Goal: Navigation & Orientation: Go to known website

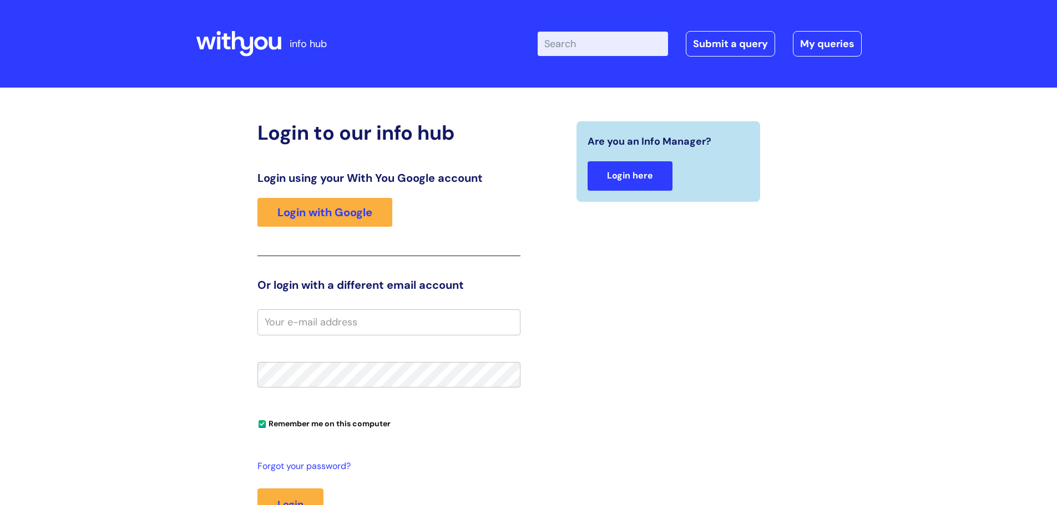
click at [628, 178] on link "Login here" at bounding box center [630, 175] width 85 height 29
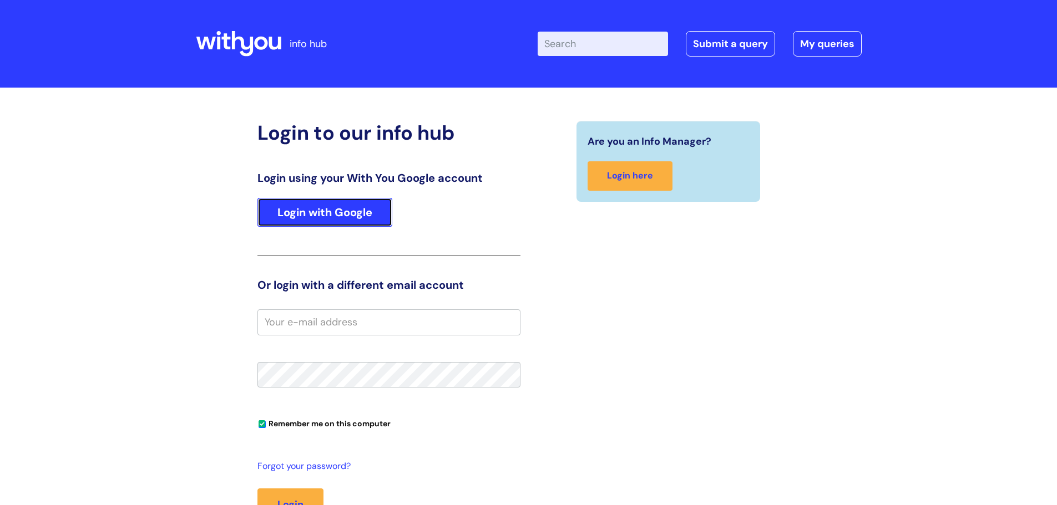
click at [347, 200] on link "Login with Google" at bounding box center [324, 212] width 135 height 29
